Goal: Task Accomplishment & Management: Manage account settings

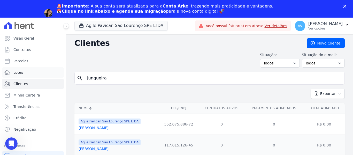
scroll to position [119, 0]
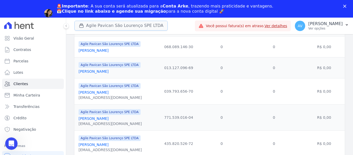
click at [92, 25] on button "Agile Pavican São Lourenço SPE LTDA" at bounding box center [120, 26] width 93 height 10
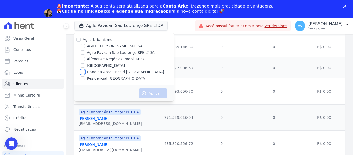
click at [82, 71] on input "Dono da Área - Resid [GEOGRAPHIC_DATA]" at bounding box center [83, 72] width 4 height 4
checkbox input "true"
click at [81, 76] on div at bounding box center [83, 78] width 4 height 5
click at [81, 77] on input "Residencial [GEOGRAPHIC_DATA]" at bounding box center [83, 78] width 4 height 4
checkbox input "true"
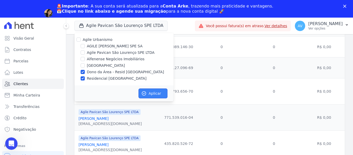
click at [156, 90] on button "Aplicar" at bounding box center [152, 93] width 29 height 10
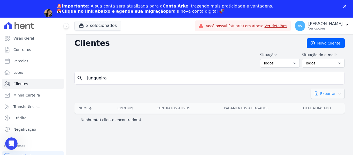
scroll to position [0, 0]
drag, startPoint x: 113, startPoint y: 78, endPoint x: 69, endPoint y: 77, distance: 44.5
click at [69, 77] on div "Clientes [GEOGRAPHIC_DATA] Situação: Todos Adimplentes Inadimplentes Situação d…" at bounding box center [209, 103] width 287 height 138
type input "[PERSON_NAME]"
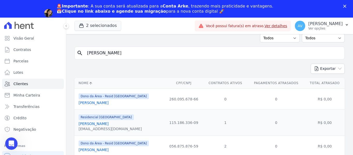
click at [101, 123] on link "[PERSON_NAME]" at bounding box center [94, 123] width 30 height 4
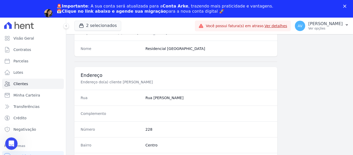
scroll to position [329, 0]
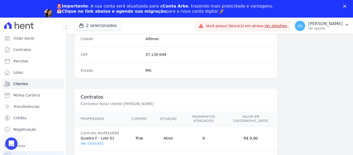
click at [90, 142] on td "Contrato #ed91e89d Quadra F - Lote 01 Ver Contrato" at bounding box center [99, 138] width 51 height 24
click at [91, 141] on link "Ver Contrato" at bounding box center [92, 143] width 23 height 4
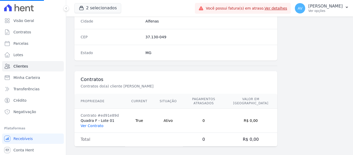
click at [93, 123] on link "Ver Contrato" at bounding box center [92, 125] width 23 height 4
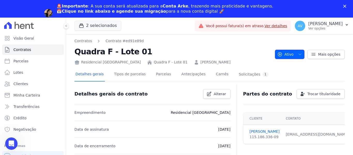
click at [301, 53] on button "Ativo" at bounding box center [290, 54] width 30 height 9
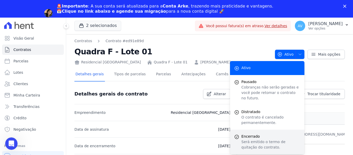
click at [252, 139] on p "Será emitido o termo de quitação do contrato." at bounding box center [270, 144] width 59 height 11
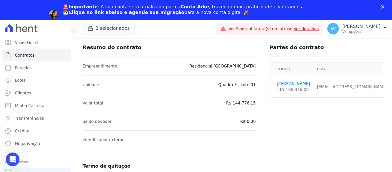
scroll to position [90, 0]
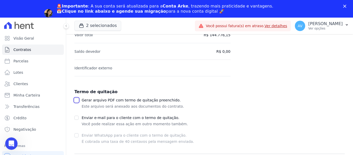
click at [76, 100] on input "checkbox" at bounding box center [76, 100] width 4 height 4
checkbox input "true"
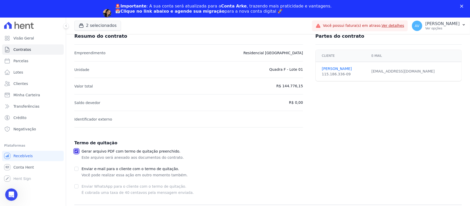
scroll to position [38, 0]
drag, startPoint x: 346, startPoint y: 0, endPoint x: 260, endPoint y: 156, distance: 178.8
click at [260, 155] on div "Gerar arquivo PDF com termo de quitação preenchido. Este arquivo será anexado a…" at bounding box center [268, 154] width 388 height 12
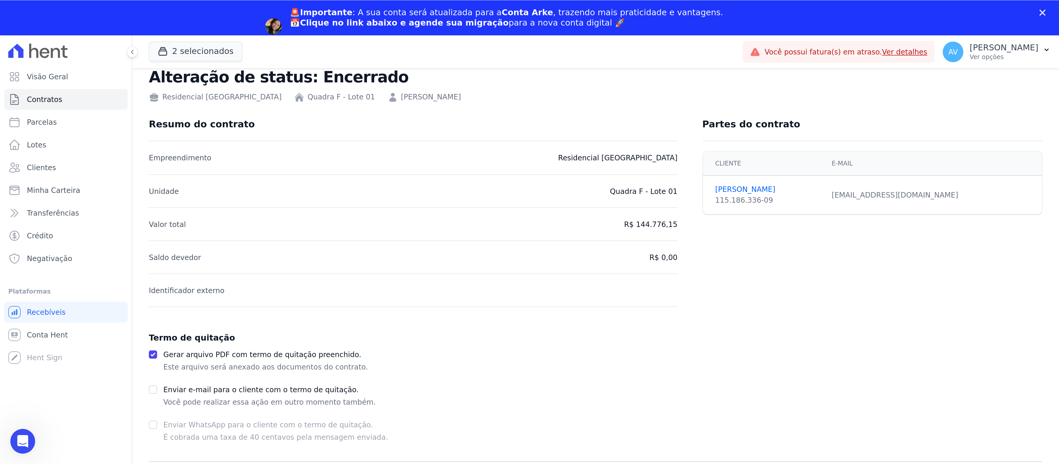
scroll to position [0, 0]
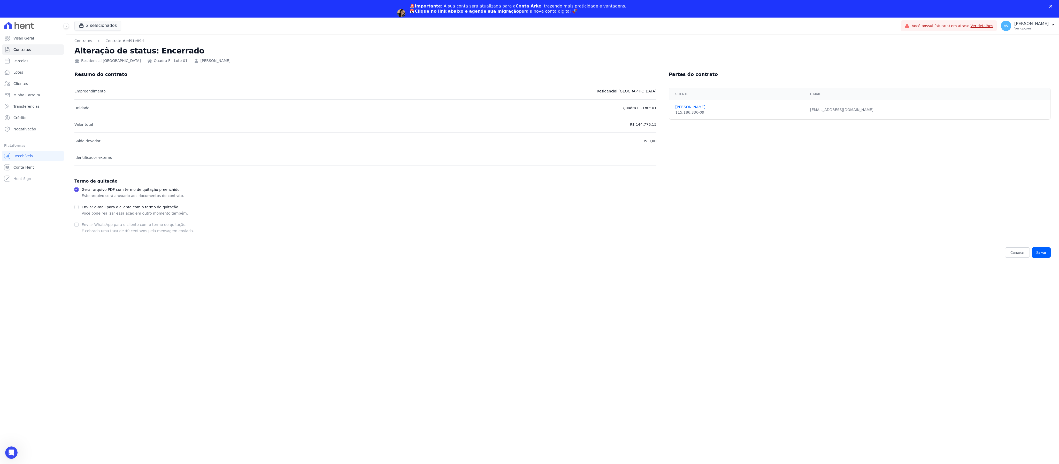
drag, startPoint x: 456, startPoint y: 0, endPoint x: 690, endPoint y: 313, distance: 390.8
click at [353, 155] on div "Contratos Contrato #ed91e89d Alteração de status: Encerrado Residencial [GEOGRA…" at bounding box center [562, 258] width 993 height 448
click at [353, 155] on button "Salvar" at bounding box center [1041, 253] width 19 height 10
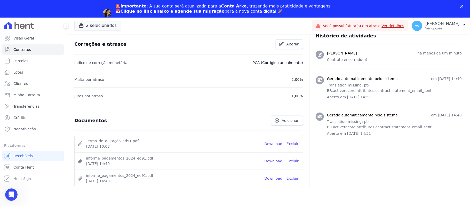
scroll to position [228, 0]
click at [277, 142] on link "Download" at bounding box center [274, 143] width 18 height 5
